Goal: Information Seeking & Learning: Learn about a topic

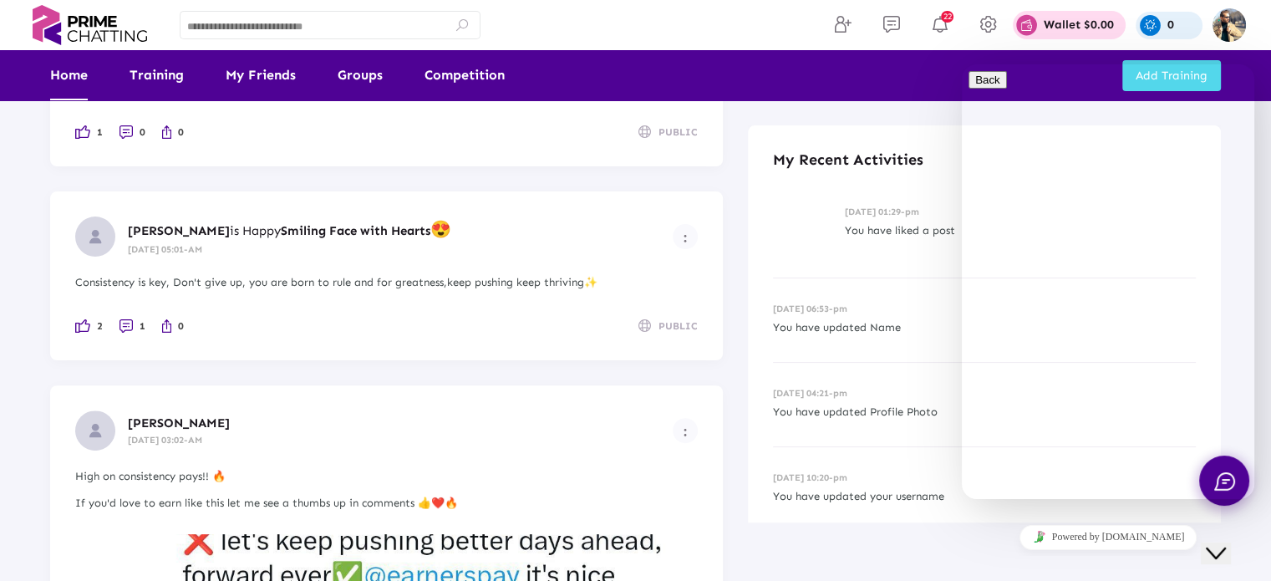
scroll to position [418, 0]
click at [1226, 546] on icon "Close Chat This icon closes the chat window." at bounding box center [1216, 553] width 20 height 20
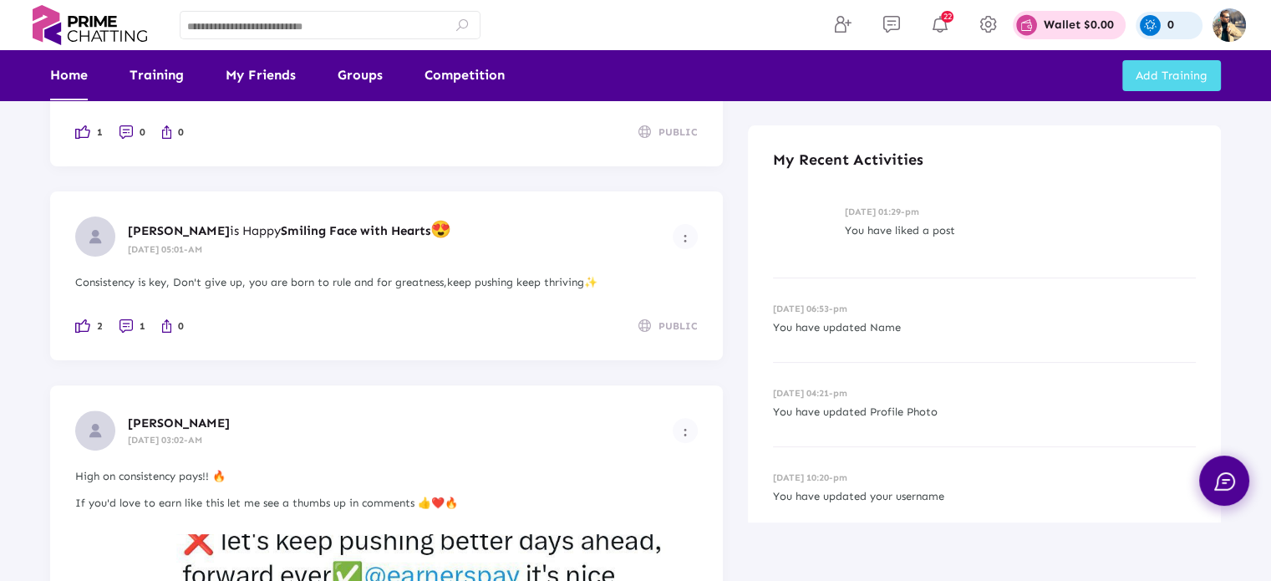
click at [739, 29] on div "22 Wallet $0.00 My Total Earning 0 Wallet Balance $0.00 You can withdraw your b…" at bounding box center [895, 25] width 702 height 50
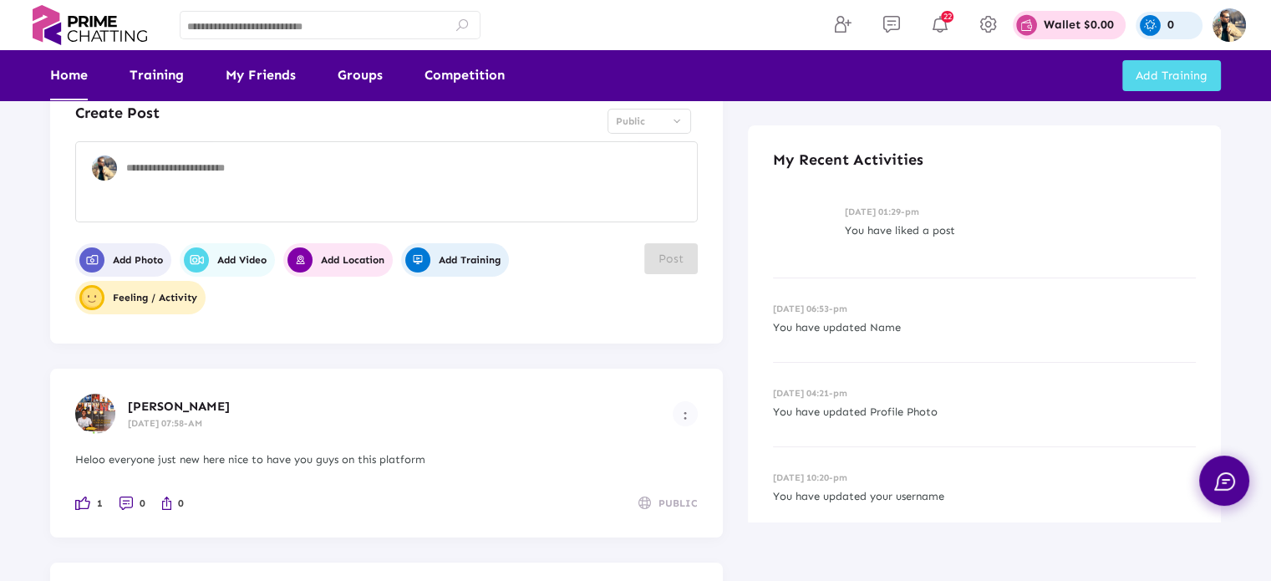
scroll to position [0, 0]
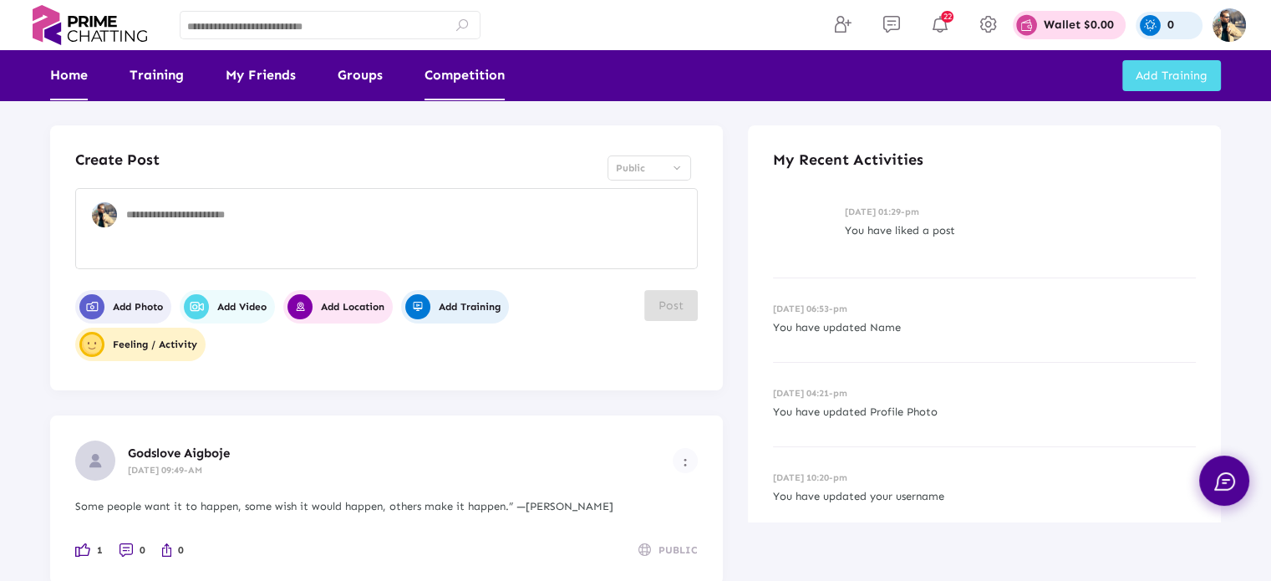
click at [468, 86] on link "Competition" at bounding box center [465, 75] width 80 height 50
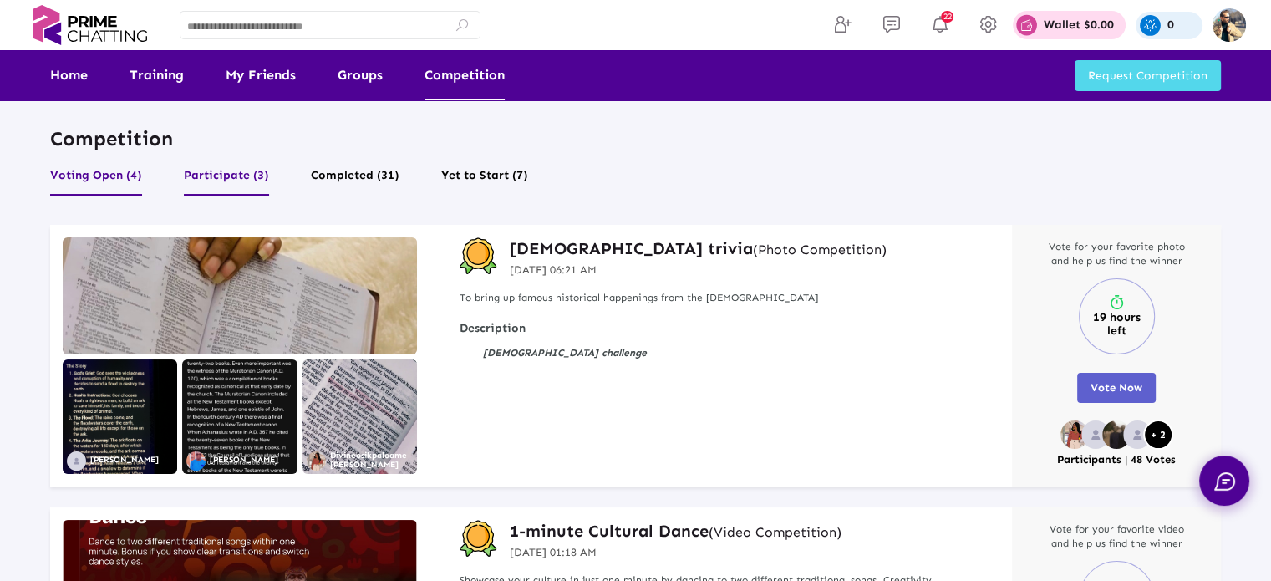
click at [237, 167] on button "Participate (3)" at bounding box center [226, 180] width 85 height 32
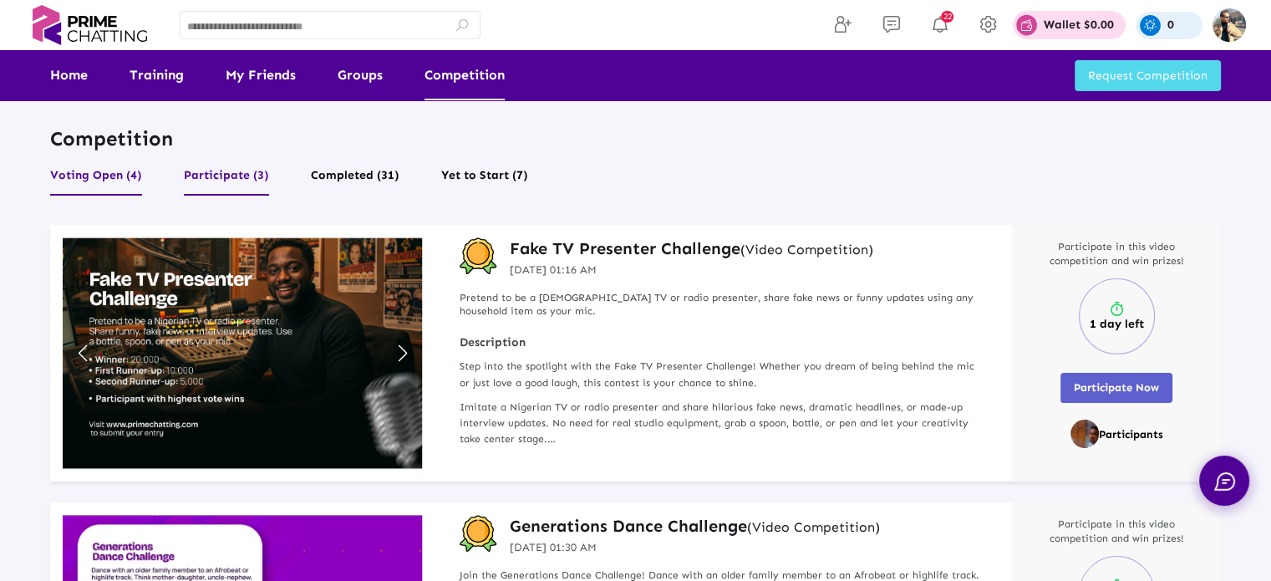
click at [89, 174] on button "Voting Open (4)" at bounding box center [96, 180] width 92 height 32
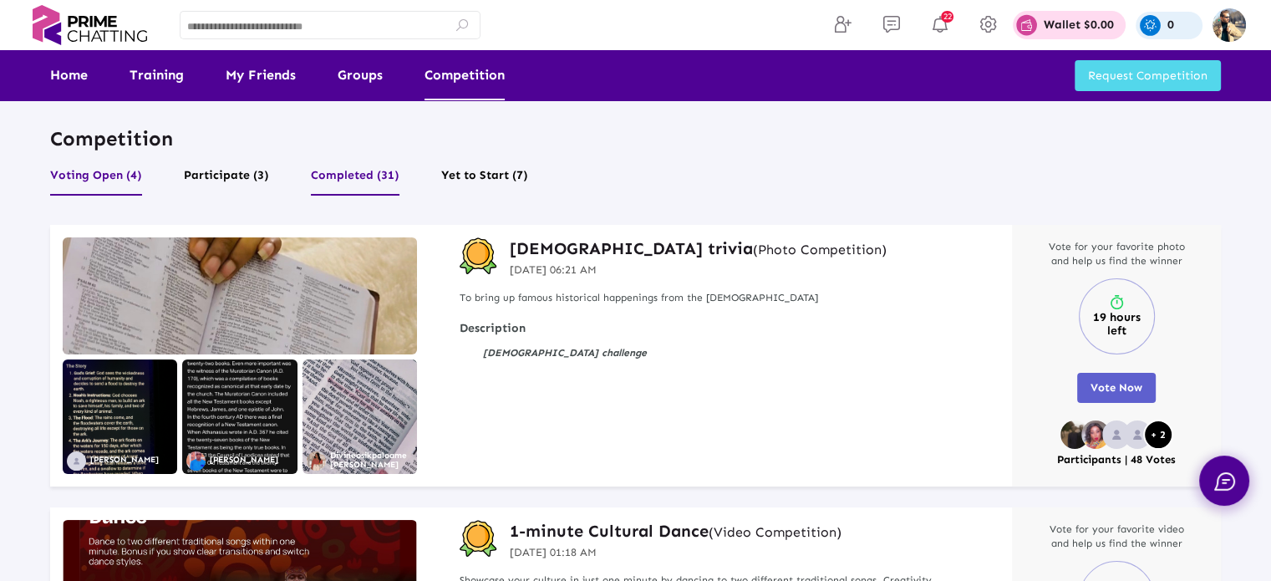
click at [338, 173] on button "Completed (31)" at bounding box center [355, 180] width 89 height 32
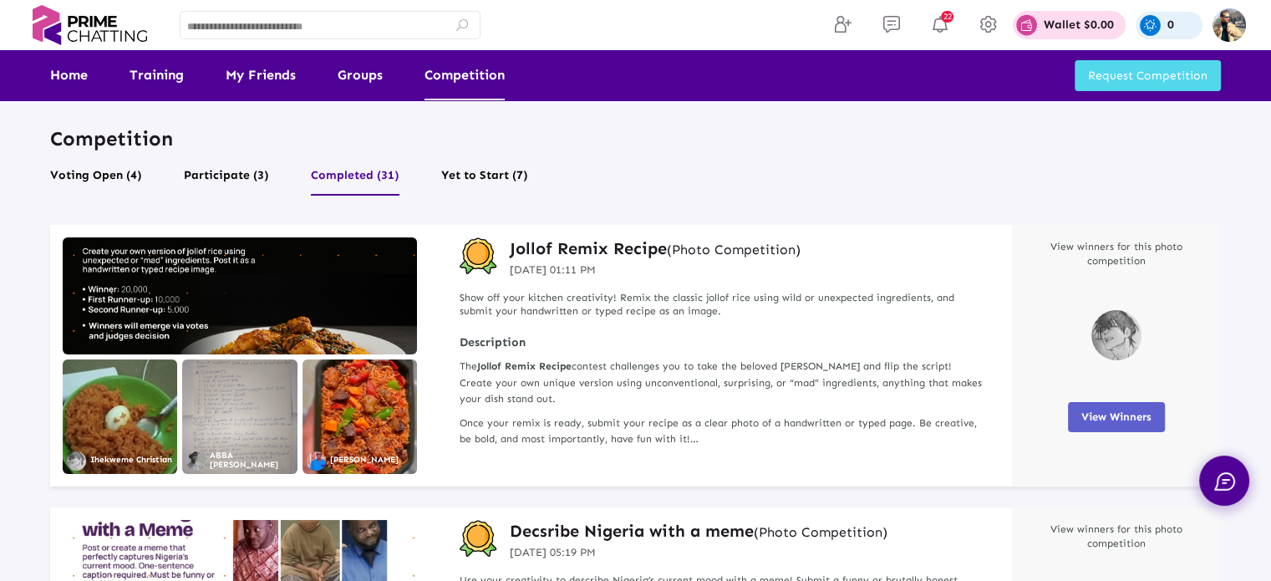
click at [1117, 417] on span "View Winners" at bounding box center [1116, 416] width 70 height 13
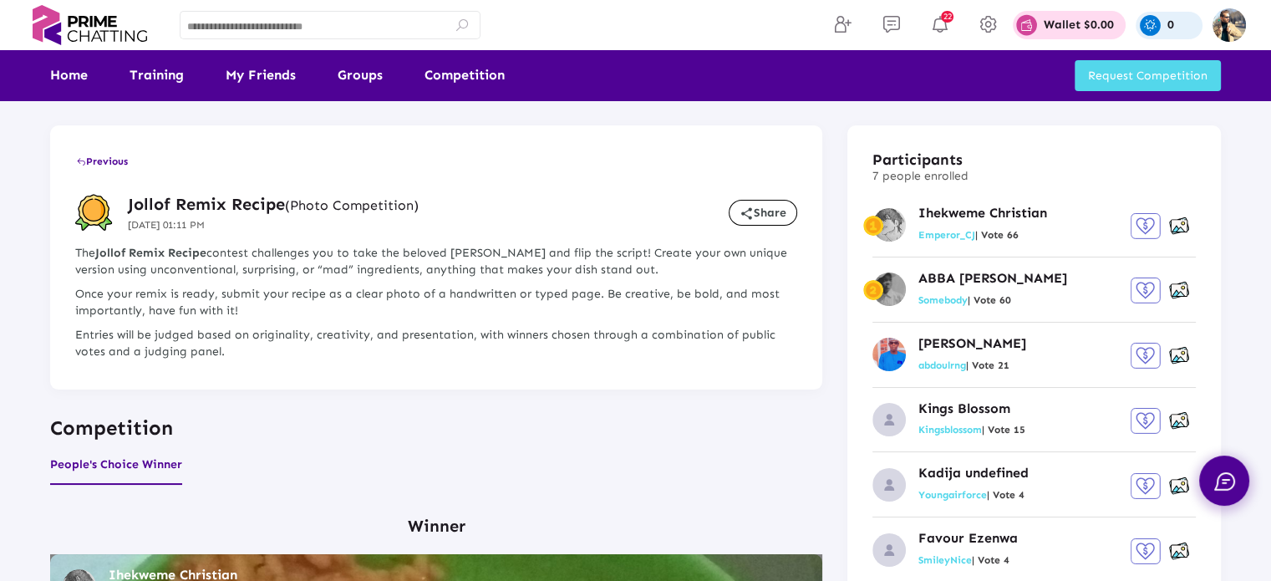
click at [104, 160] on span "Previous" at bounding box center [102, 161] width 52 height 12
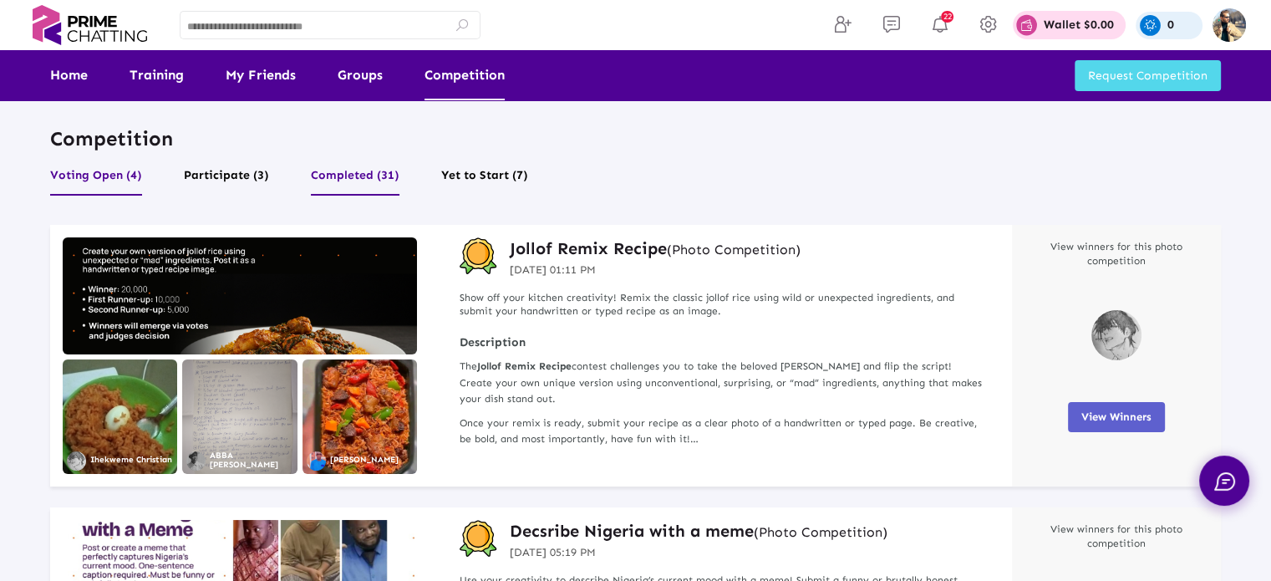
click at [88, 182] on button "Voting Open (4)" at bounding box center [96, 180] width 92 height 32
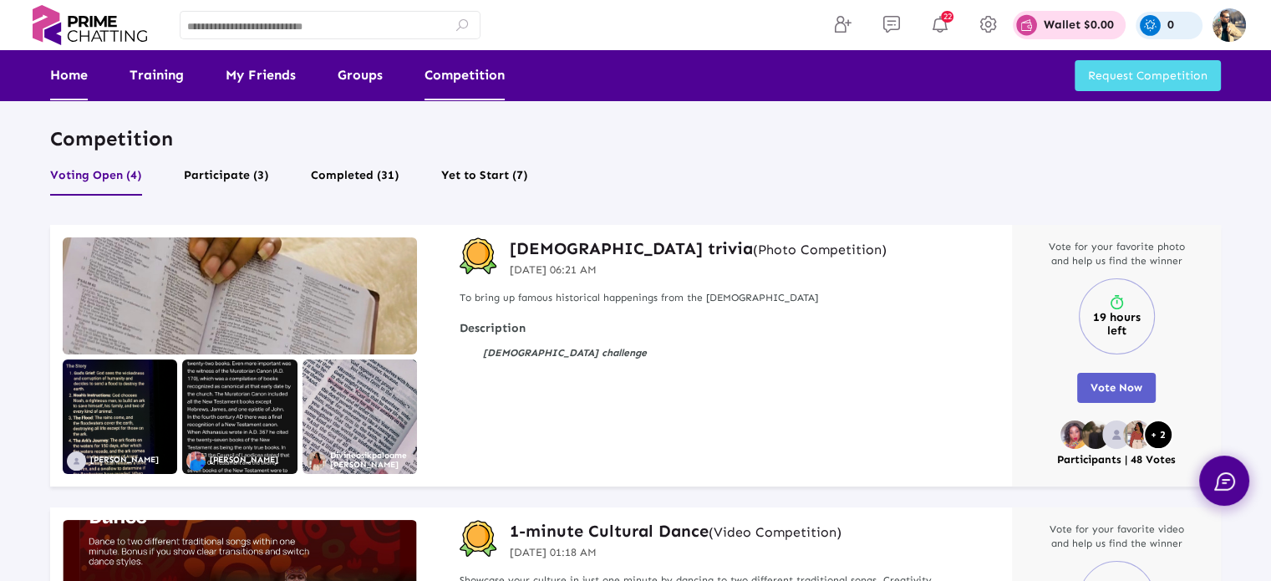
click at [69, 79] on link "Home" at bounding box center [69, 75] width 38 height 50
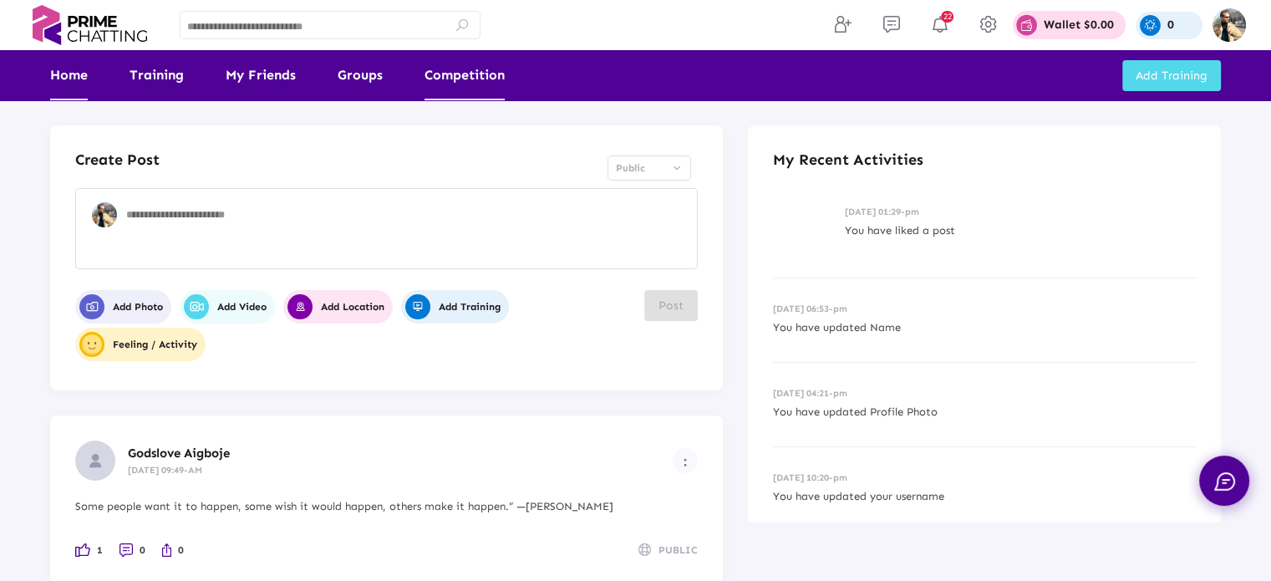
click at [461, 73] on link "Competition" at bounding box center [465, 75] width 80 height 50
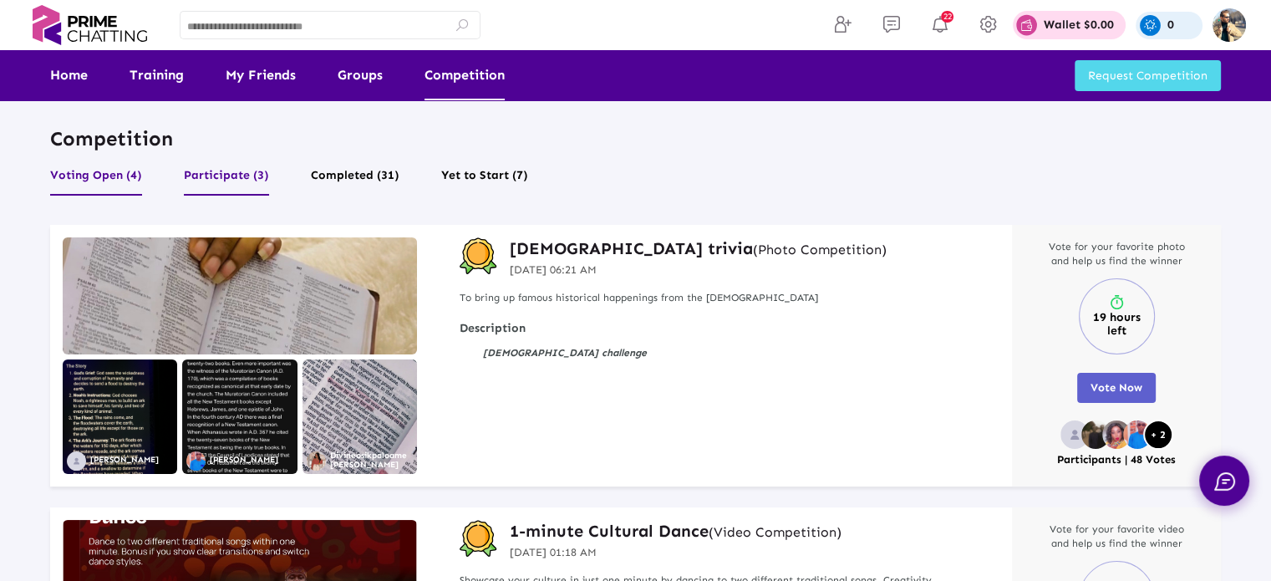
click at [236, 176] on button "Participate (3)" at bounding box center [226, 180] width 85 height 32
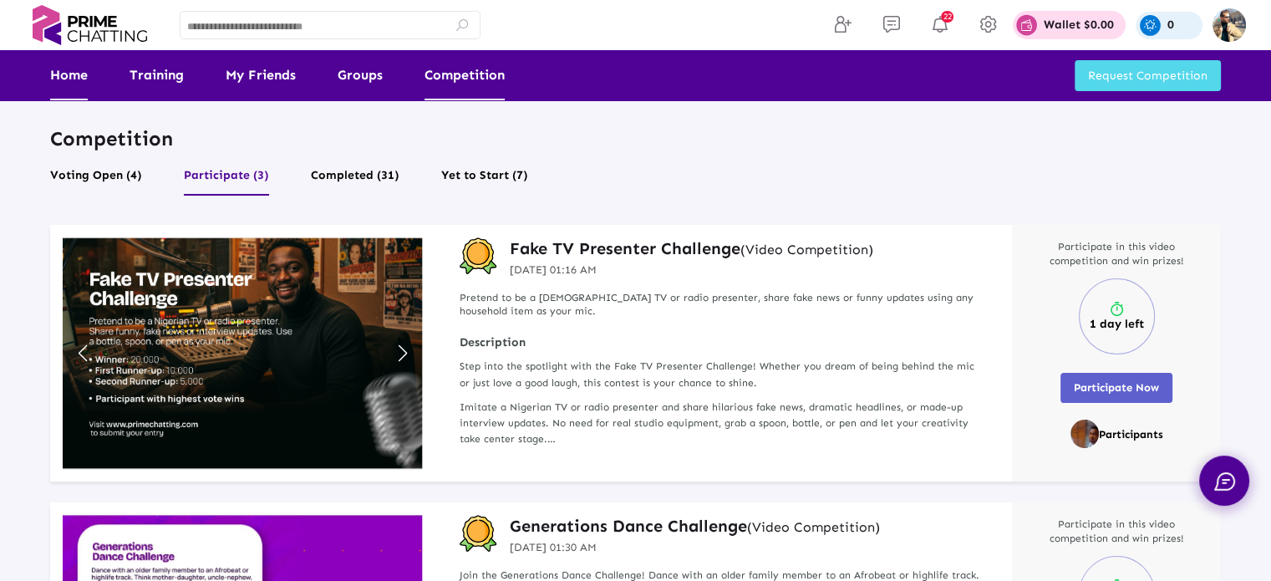
click at [60, 81] on link "Home" at bounding box center [69, 75] width 38 height 50
